Goal: Information Seeking & Learning: Learn about a topic

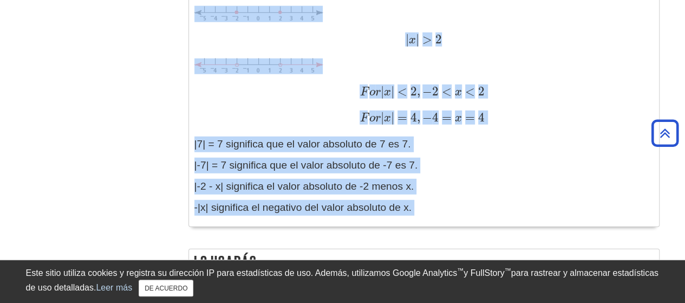
scroll to position [1408, 0]
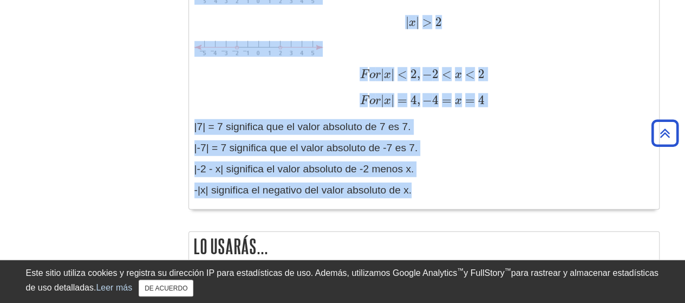
drag, startPoint x: 196, startPoint y: 149, endPoint x: 429, endPoint y: 192, distance: 237.4
click at [429, 192] on div "El valor absoluto de 5 es 5, es la distancia de 0,5 unidades. El valor absoluto…" at bounding box center [423, 36] width 459 height 334
copy div "El valor absoluto de 5 es 5, es la distancia de 0,5 unidades. El valor absoluto…"
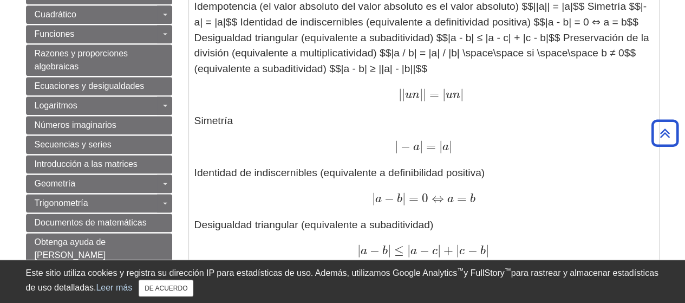
scroll to position [596, 0]
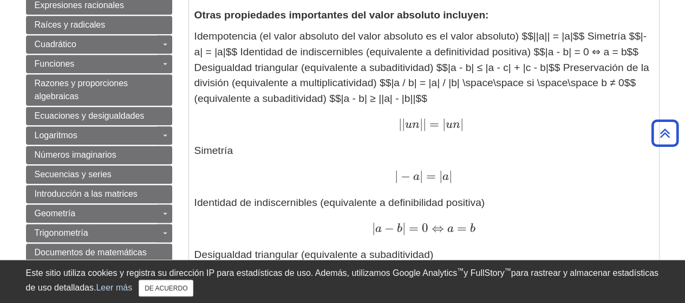
click at [369, 155] on p "Idempotencia (el valor absoluto del valor absoluto es el valor absoluto) $$||a|…" at bounding box center [423, 211] width 459 height 364
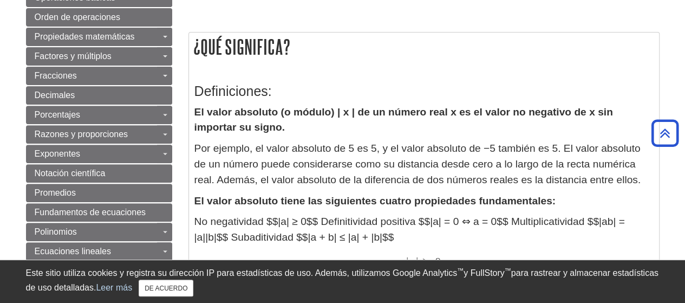
scroll to position [162, 0]
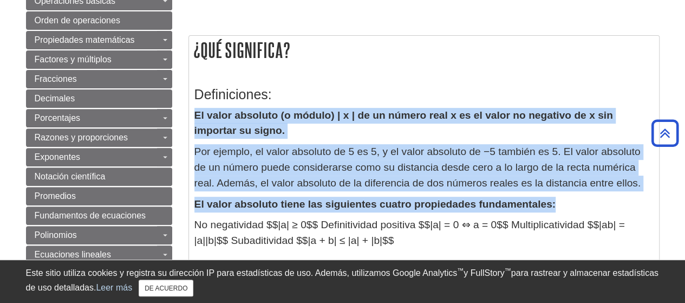
drag, startPoint x: 194, startPoint y: 114, endPoint x: 587, endPoint y: 207, distance: 403.6
click at [564, 203] on p "El valor absoluto tiene las siguientes cuatro propiedades fundamentales:" at bounding box center [423, 205] width 459 height 16
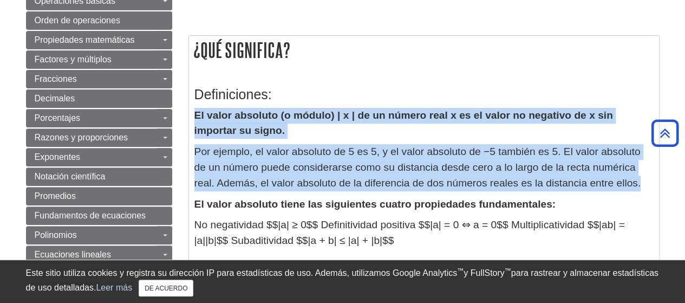
drag, startPoint x: 196, startPoint y: 114, endPoint x: 590, endPoint y: 185, distance: 400.7
copy div "El valor absoluto (o módulo) | x | de un número real x es el valor no negativo …"
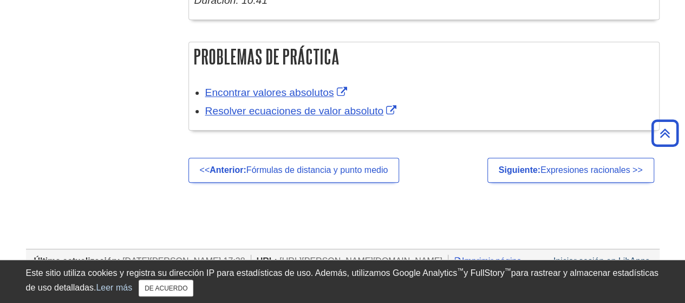
scroll to position [2329, 0]
